Goal: Information Seeking & Learning: Learn about a topic

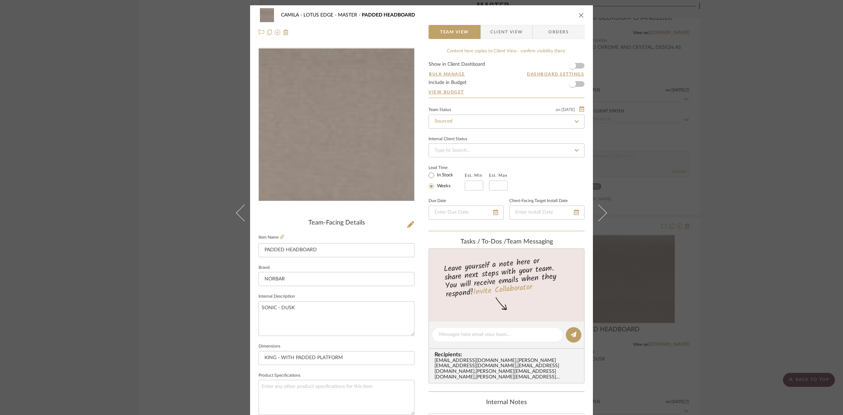
click at [307, 136] on img "0" at bounding box center [336, 124] width 152 height 152
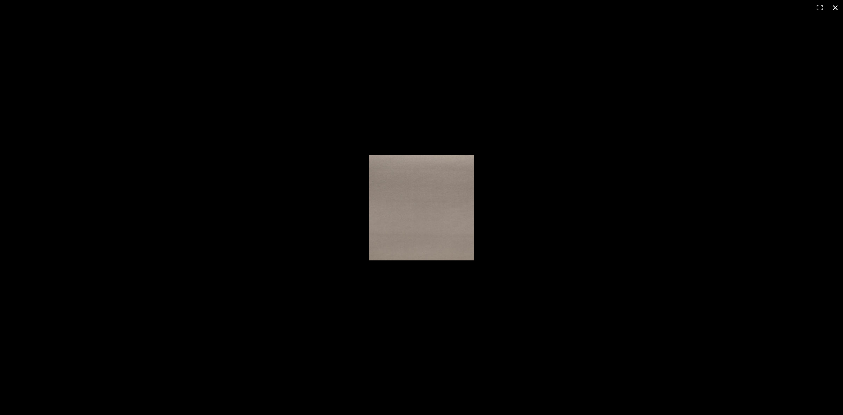
click at [557, 221] on div at bounding box center [484, 212] width 231 height 114
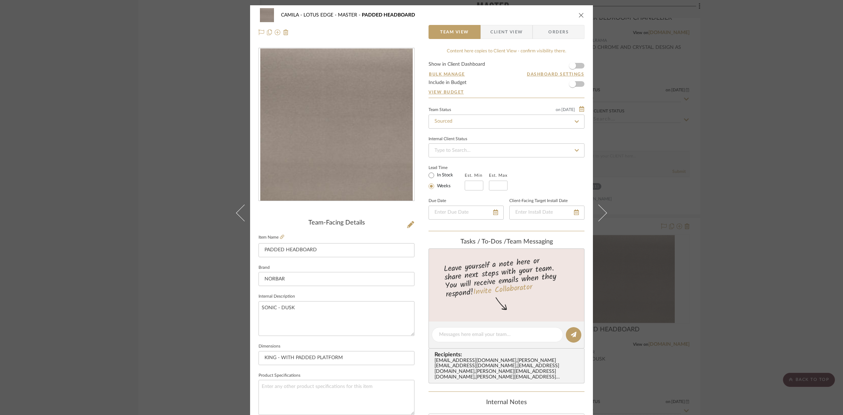
click at [275, 238] on label "Item Name" at bounding box center [271, 237] width 26 height 6
click at [280, 237] on icon at bounding box center [282, 237] width 4 height 4
click at [761, 208] on div "CAMILA - LOTUS EDGE MASTER PADDED HEADBOARD Team View Client View Orders Team-F…" at bounding box center [421, 207] width 843 height 415
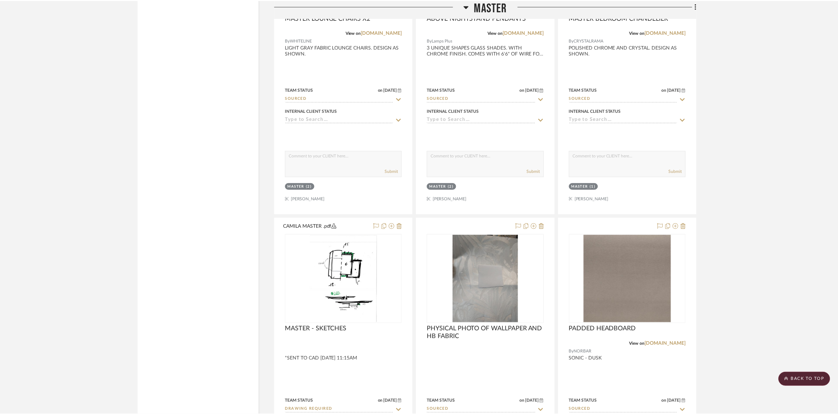
scroll to position [2590, 0]
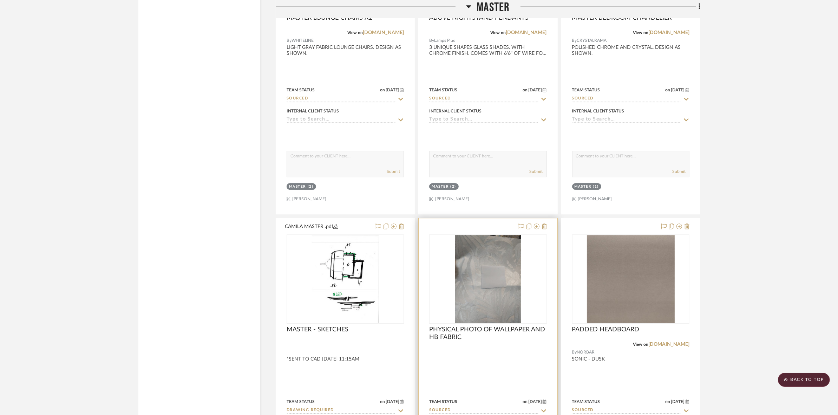
click at [516, 301] on img "0" at bounding box center [488, 279] width 66 height 88
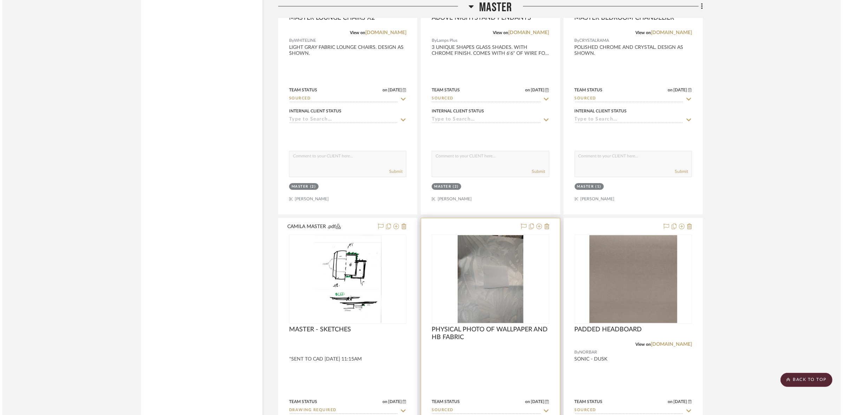
scroll to position [0, 0]
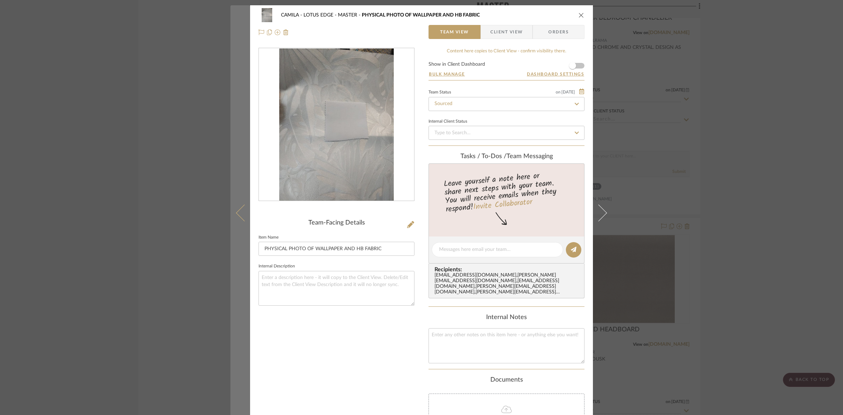
click at [231, 172] on button at bounding box center [240, 212] width 20 height 415
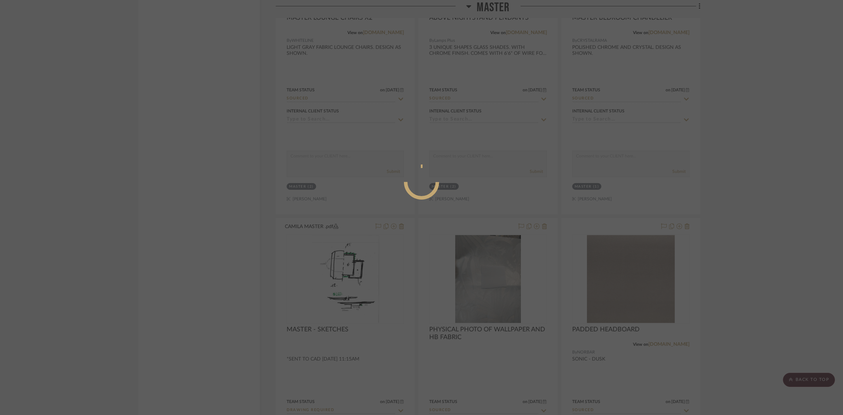
click at [199, 184] on div at bounding box center [421, 207] width 843 height 415
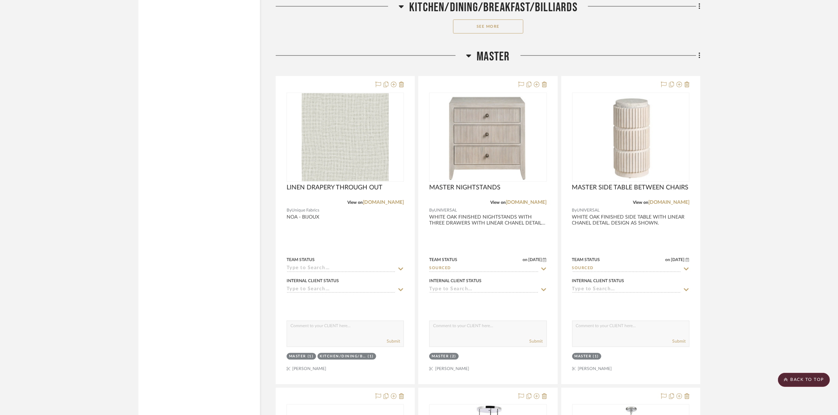
scroll to position [2107, 0]
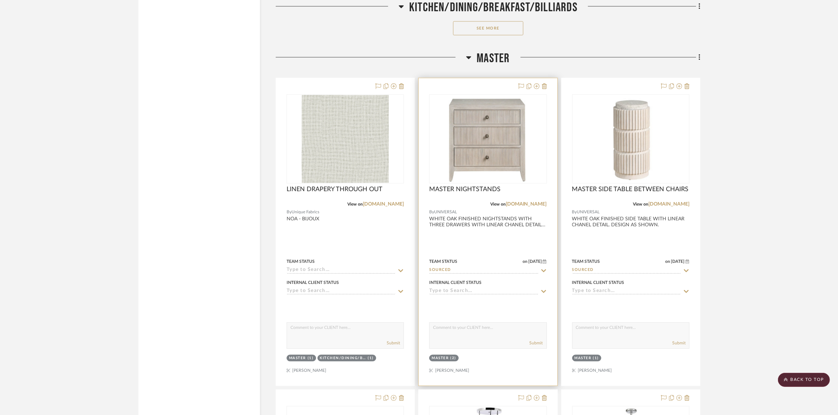
click at [503, 113] on img "0" at bounding box center [488, 138] width 116 height 87
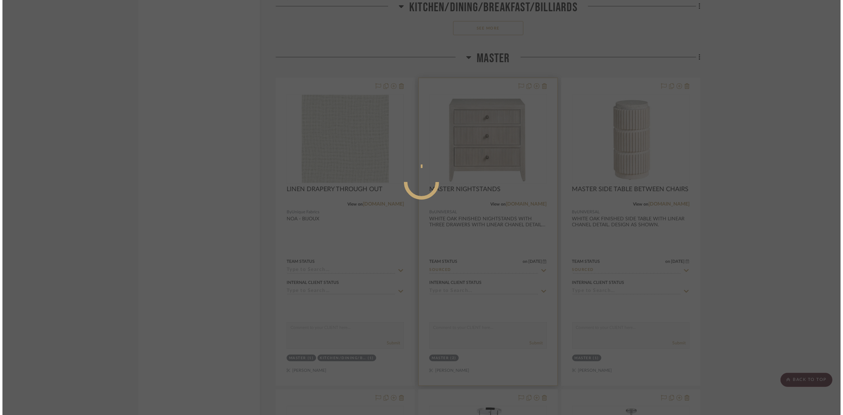
scroll to position [0, 0]
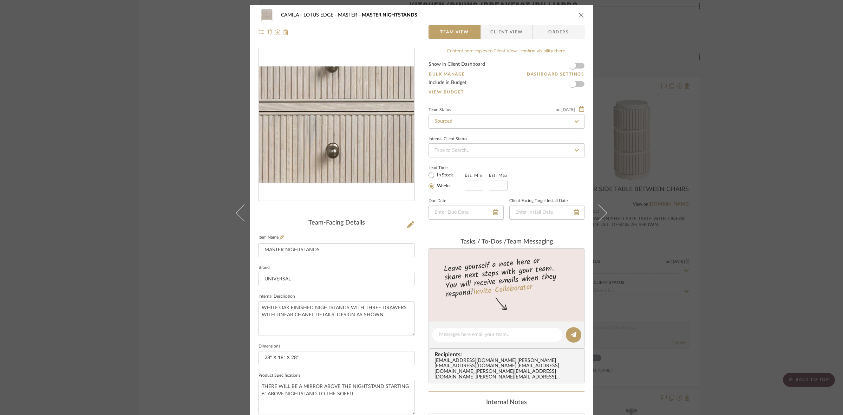
click at [334, 141] on img "0" at bounding box center [336, 124] width 155 height 117
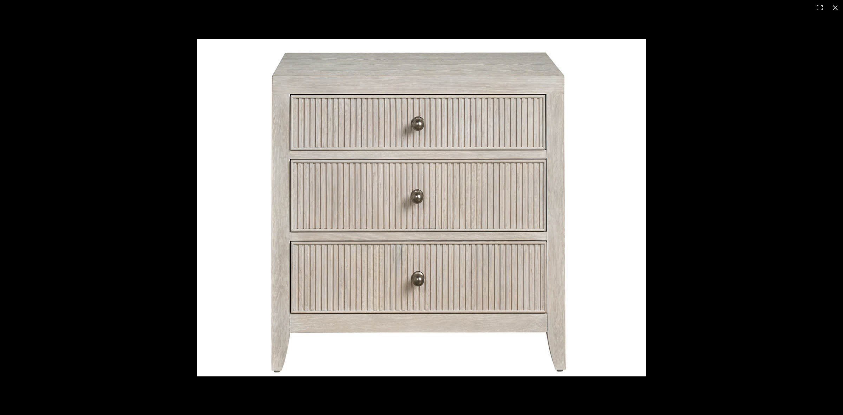
click at [481, 248] on img at bounding box center [421, 207] width 449 height 337
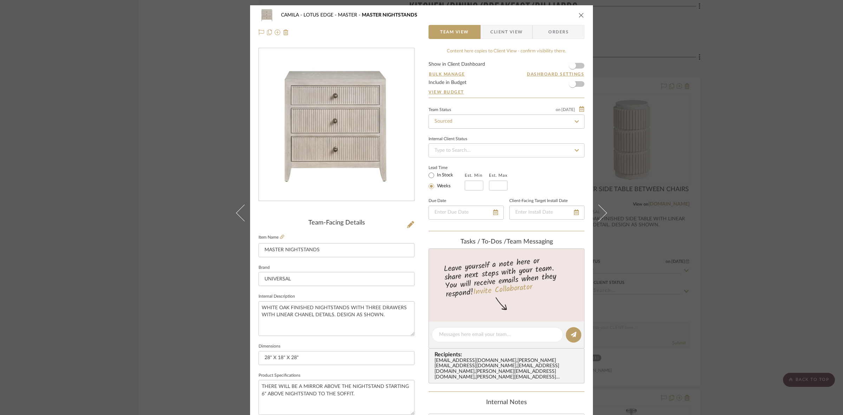
drag, startPoint x: 145, startPoint y: 111, endPoint x: 405, endPoint y: 172, distance: 267.0
click at [146, 111] on div "CAMILA - LOTUS EDGE MASTER MASTER NIGHTSTANDS Team View Client View Orders Team…" at bounding box center [421, 207] width 843 height 415
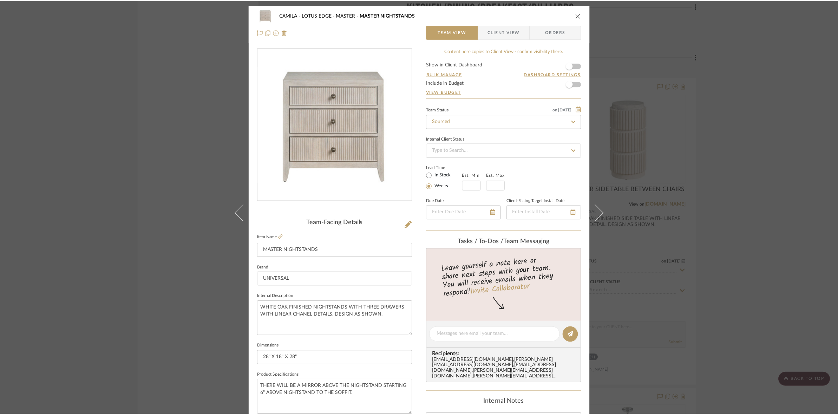
scroll to position [2107, 0]
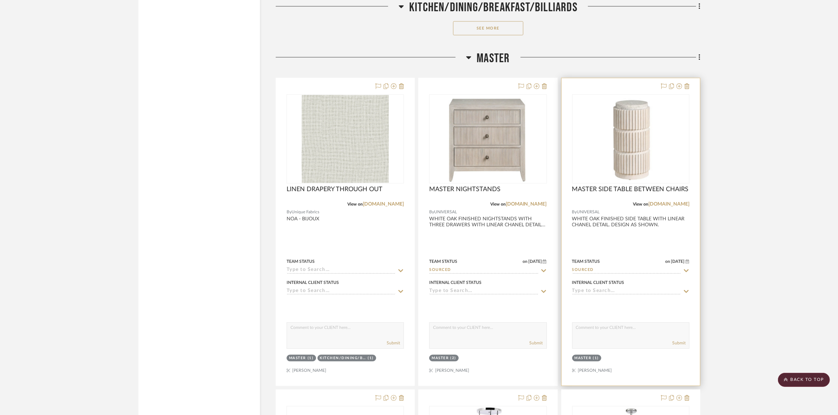
click at [631, 143] on img "0" at bounding box center [631, 138] width 116 height 87
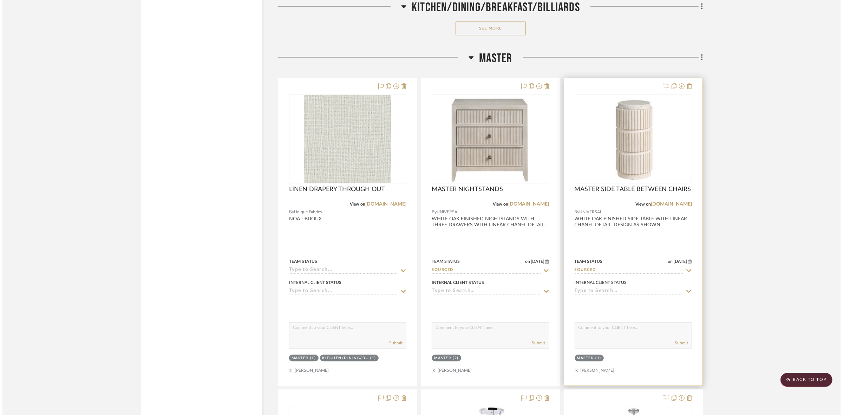
scroll to position [0, 0]
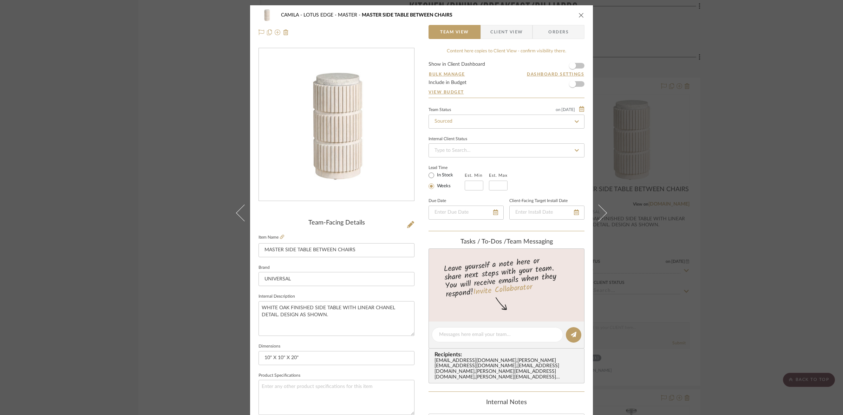
click at [624, 212] on div "CAMILA - LOTUS EDGE MASTER MASTER SIDE TABLE BETWEEN CHAIRS Team View Client Vi…" at bounding box center [421, 207] width 843 height 415
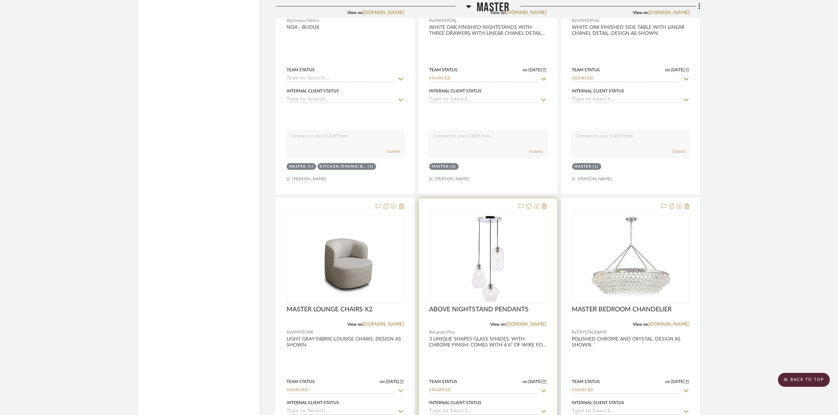
scroll to position [2326, 0]
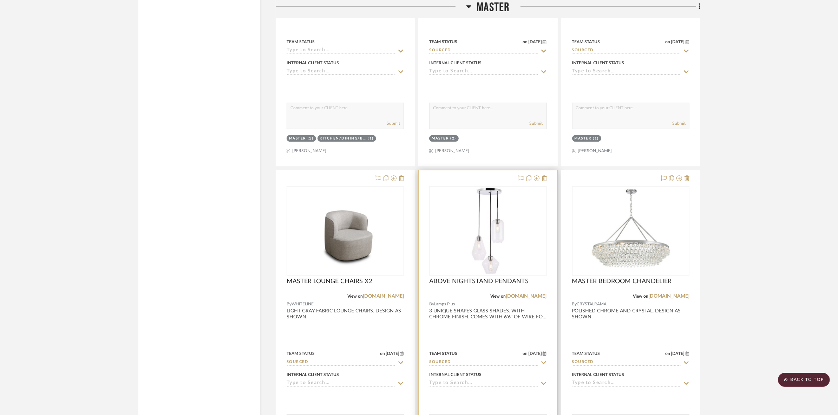
click at [499, 222] on img "0" at bounding box center [488, 231] width 88 height 88
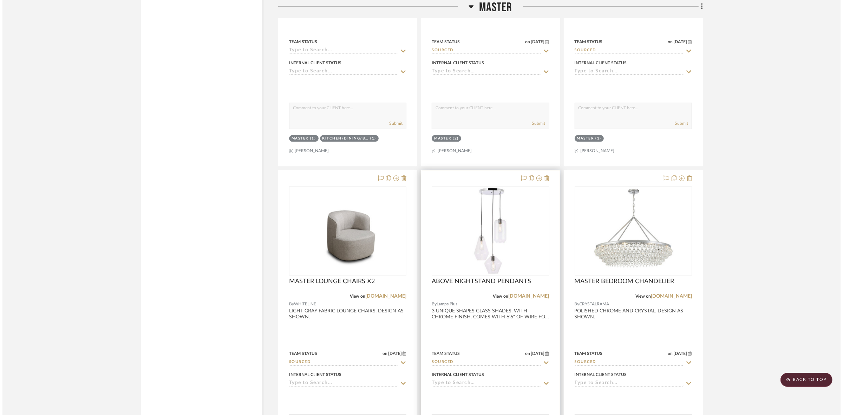
scroll to position [0, 0]
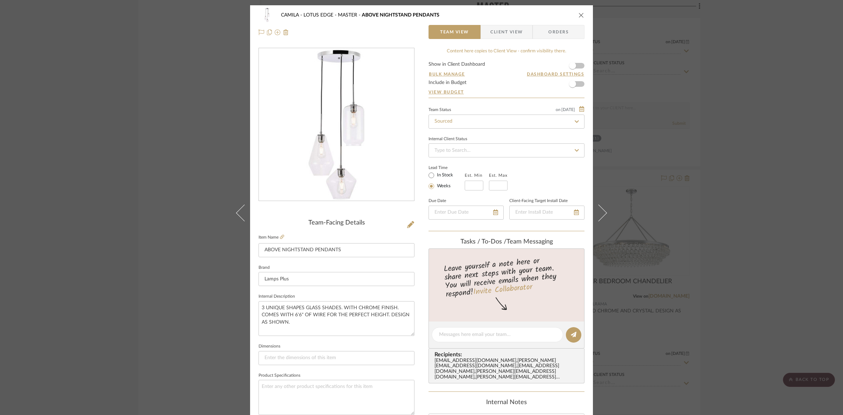
click at [699, 174] on div "CAMILA - LOTUS EDGE MASTER ABOVE NIGHTSTAND PENDANTS Team View Client View Orde…" at bounding box center [421, 207] width 843 height 415
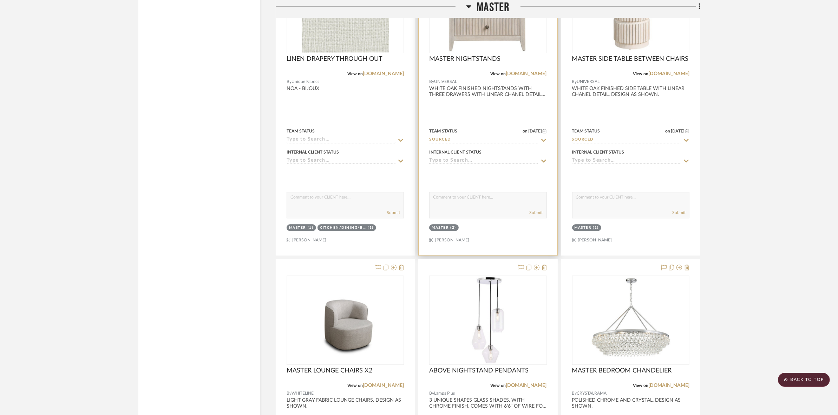
scroll to position [2195, 0]
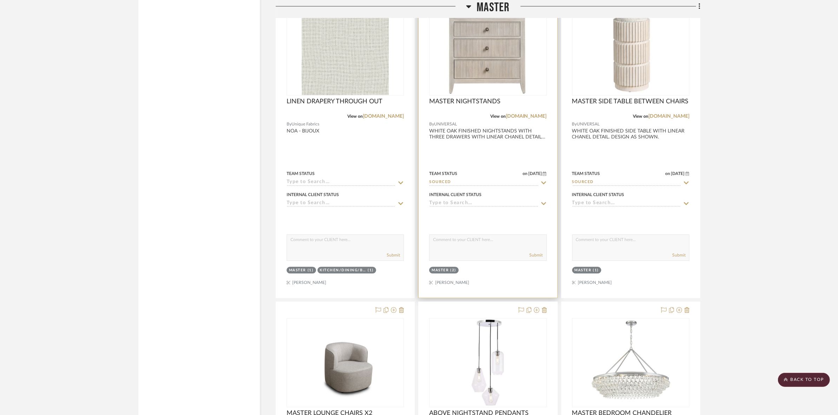
click at [516, 90] on img "0" at bounding box center [488, 50] width 116 height 87
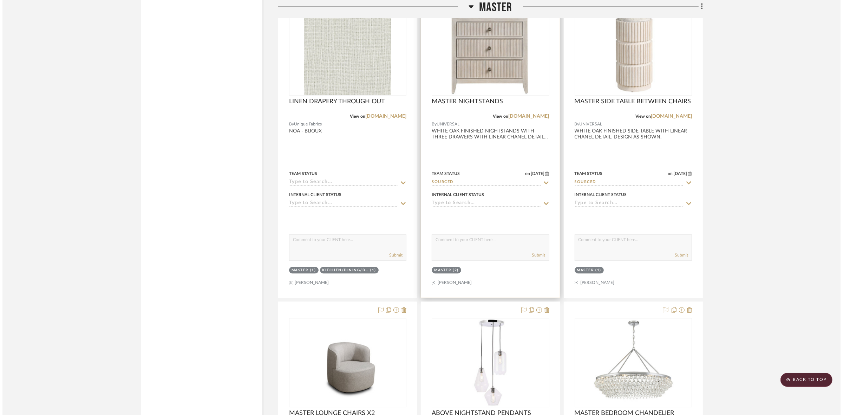
scroll to position [0, 0]
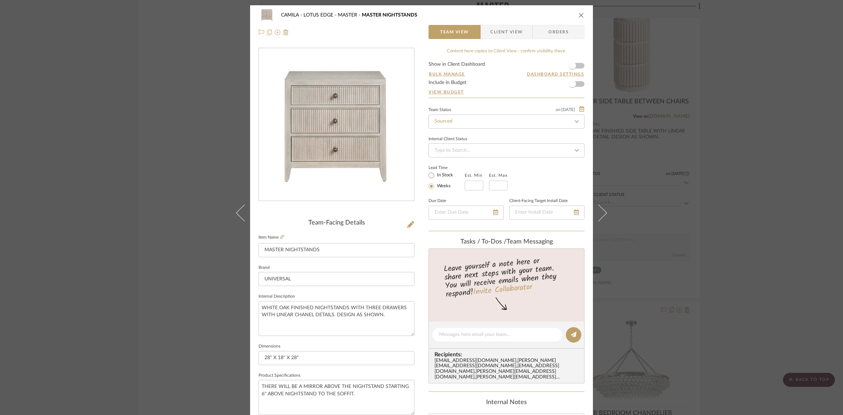
drag, startPoint x: 113, startPoint y: 217, endPoint x: 150, endPoint y: 221, distance: 37.0
click at [120, 217] on div "CAMILA - LOTUS EDGE MASTER MASTER NIGHTSTANDS Team View Client View Orders Team…" at bounding box center [421, 207] width 843 height 415
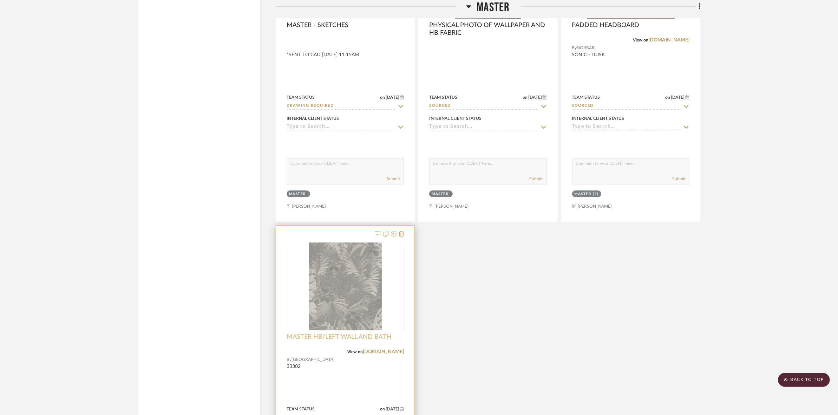
scroll to position [2941, 0]
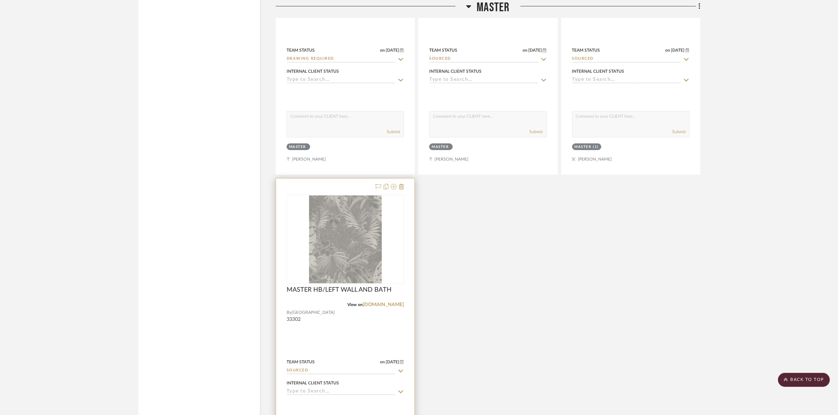
click at [337, 248] on img "0" at bounding box center [345, 239] width 73 height 88
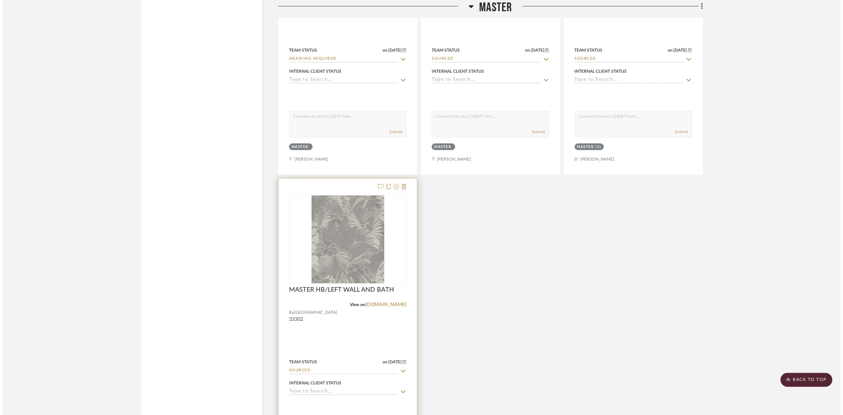
scroll to position [0, 0]
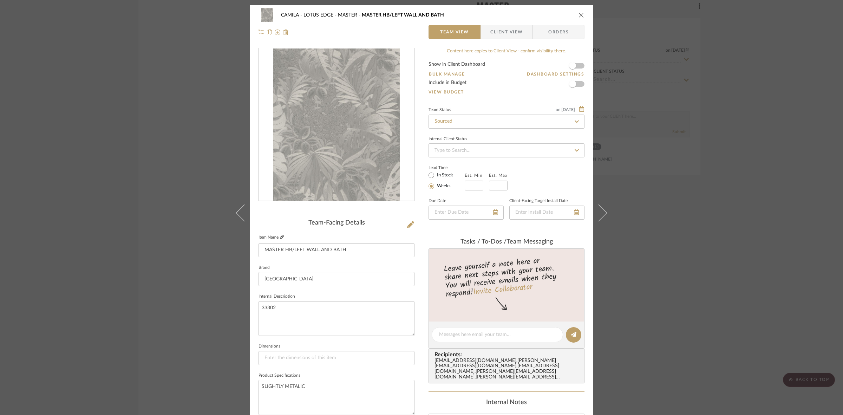
click at [280, 238] on icon at bounding box center [282, 237] width 4 height 4
click at [269, 181] on div "0" at bounding box center [336, 124] width 155 height 152
click at [117, 95] on div "CAMILA - LOTUS EDGE MASTER MASTER HB/LEFT WALL AND BATH Team View Client View O…" at bounding box center [421, 207] width 843 height 415
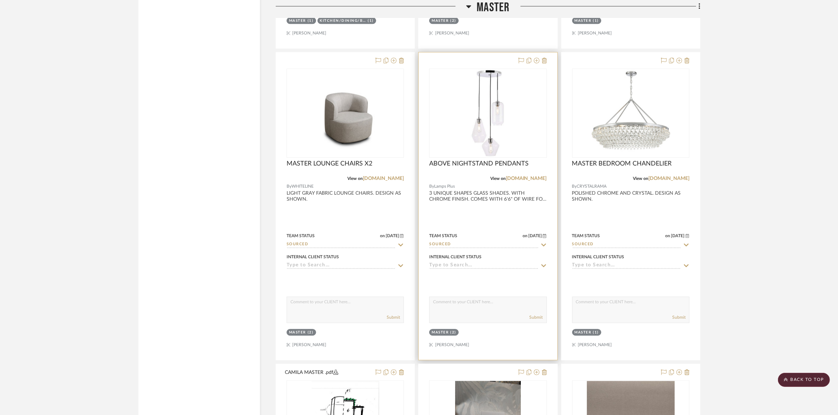
scroll to position [2414, 0]
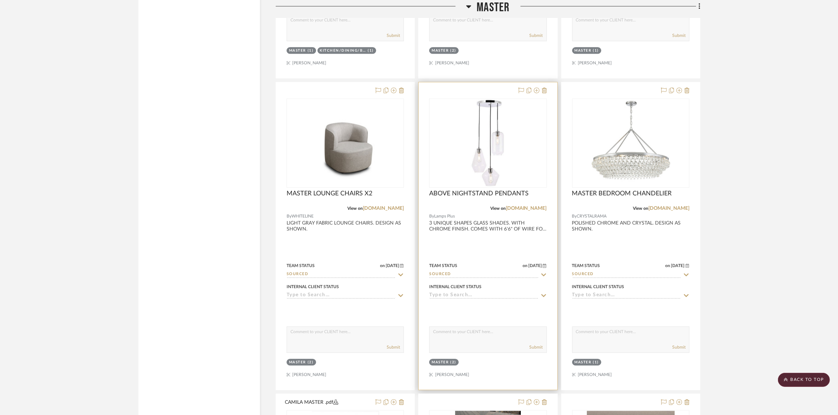
click at [485, 151] on img "0" at bounding box center [488, 143] width 88 height 88
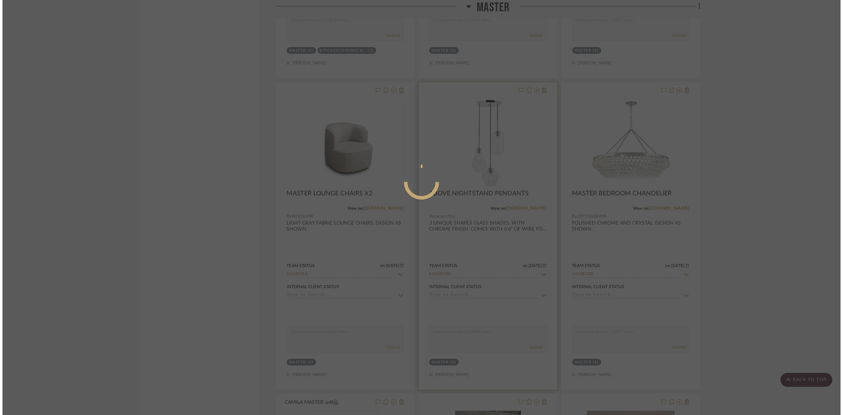
scroll to position [0, 0]
